Goal: Transaction & Acquisition: Purchase product/service

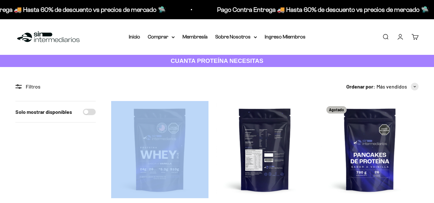
drag, startPoint x: 0, startPoint y: 0, endPoint x: 279, endPoint y: 125, distance: 305.5
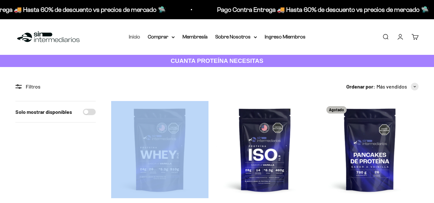
click at [134, 35] on link "Inicio" at bounding box center [134, 36] width 11 height 5
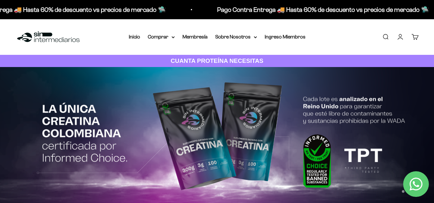
click at [123, 40] on div "Menú Buscar Inicio Comprar Proteínas Ver Todos Whey Iso Vegan Pancakes Pre-Entr…" at bounding box center [217, 37] width 434 height 36
